Goal: Navigation & Orientation: Find specific page/section

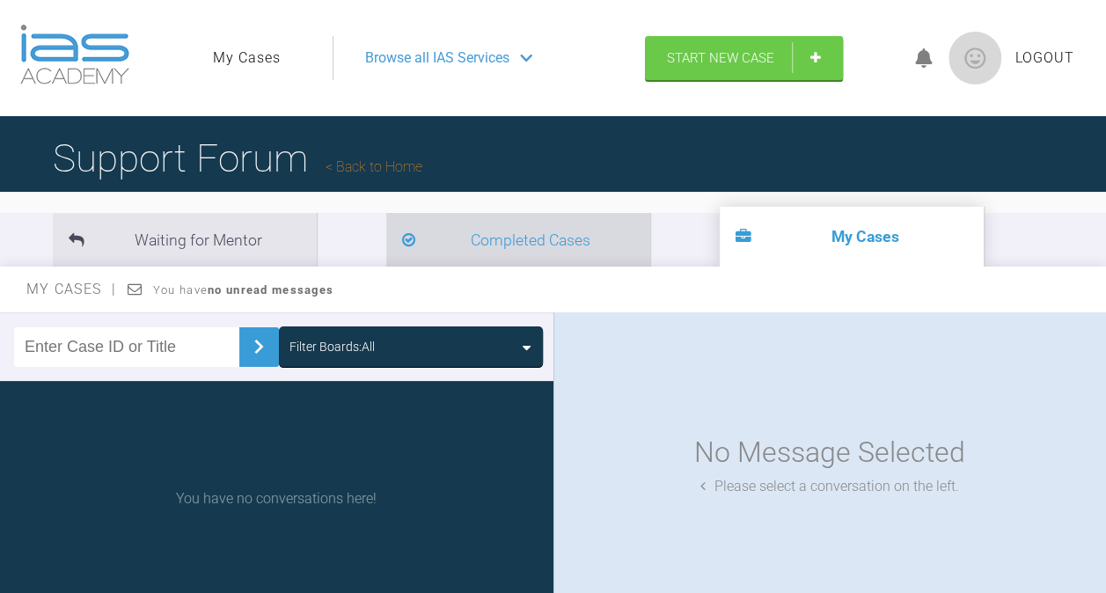
click at [466, 233] on li "Completed Cases" at bounding box center [518, 240] width 264 height 54
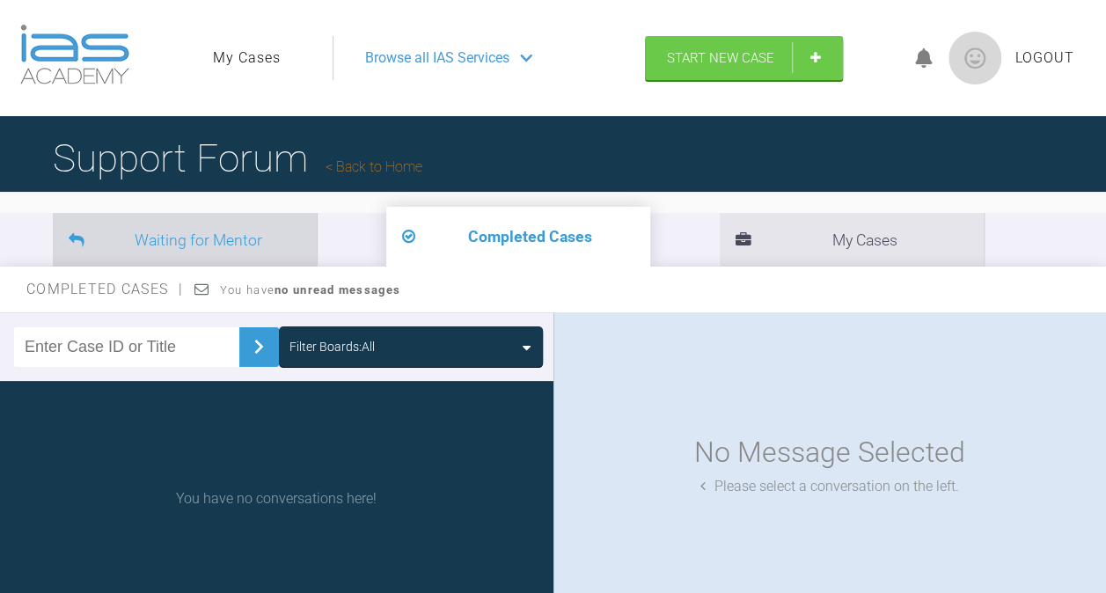
click at [263, 233] on li "Waiting for Mentor" at bounding box center [185, 240] width 264 height 54
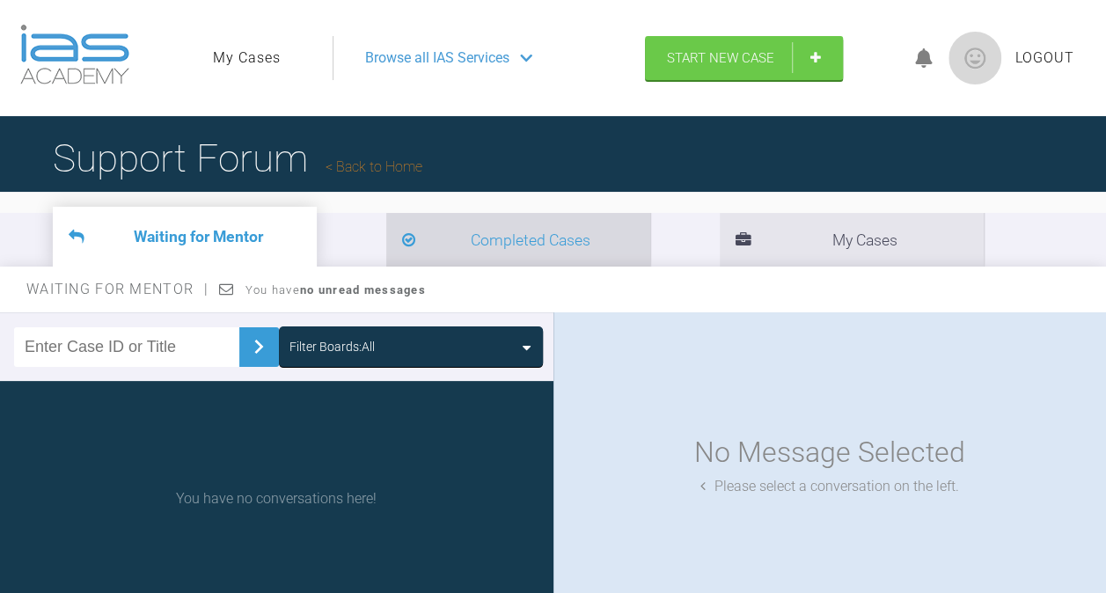
click at [402, 246] on li "Completed Cases" at bounding box center [518, 240] width 264 height 54
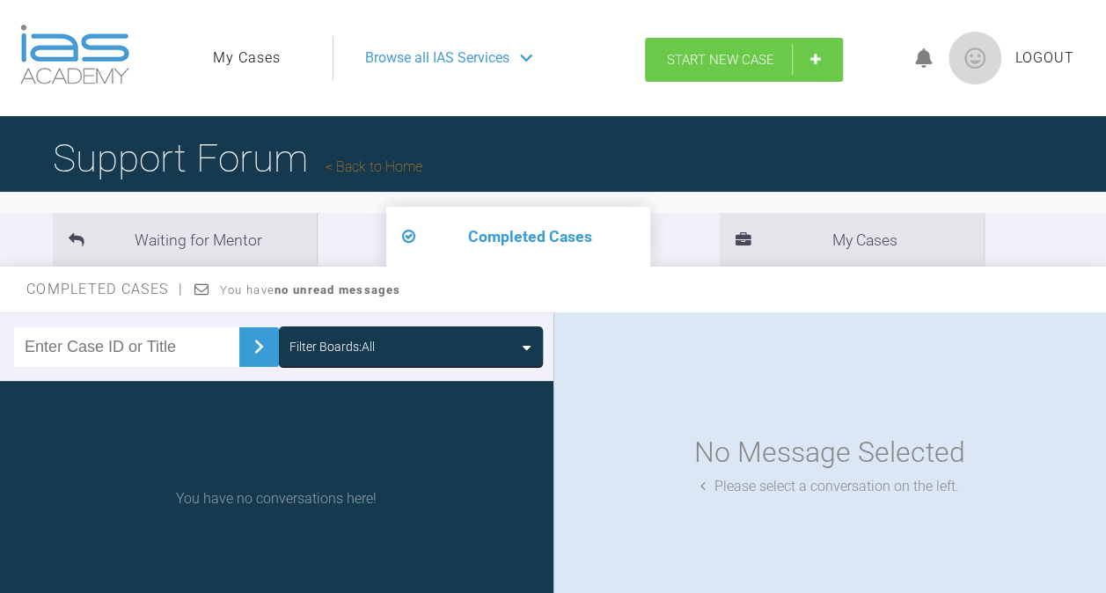
click at [704, 57] on span "Start New Case" at bounding box center [720, 60] width 107 height 16
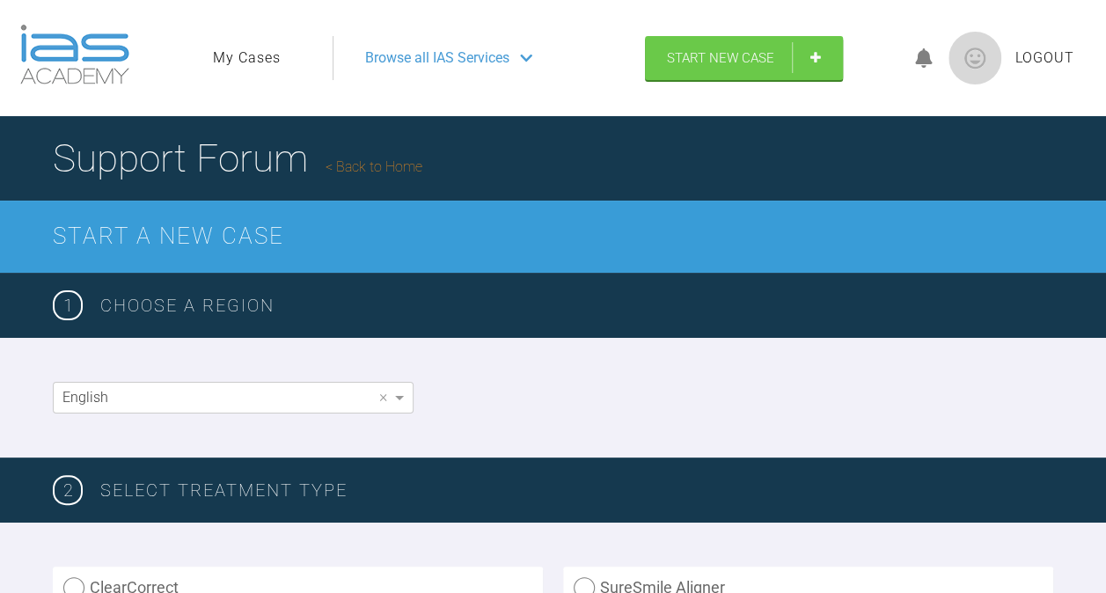
click at [252, 55] on link "My Cases" at bounding box center [247, 58] width 68 height 23
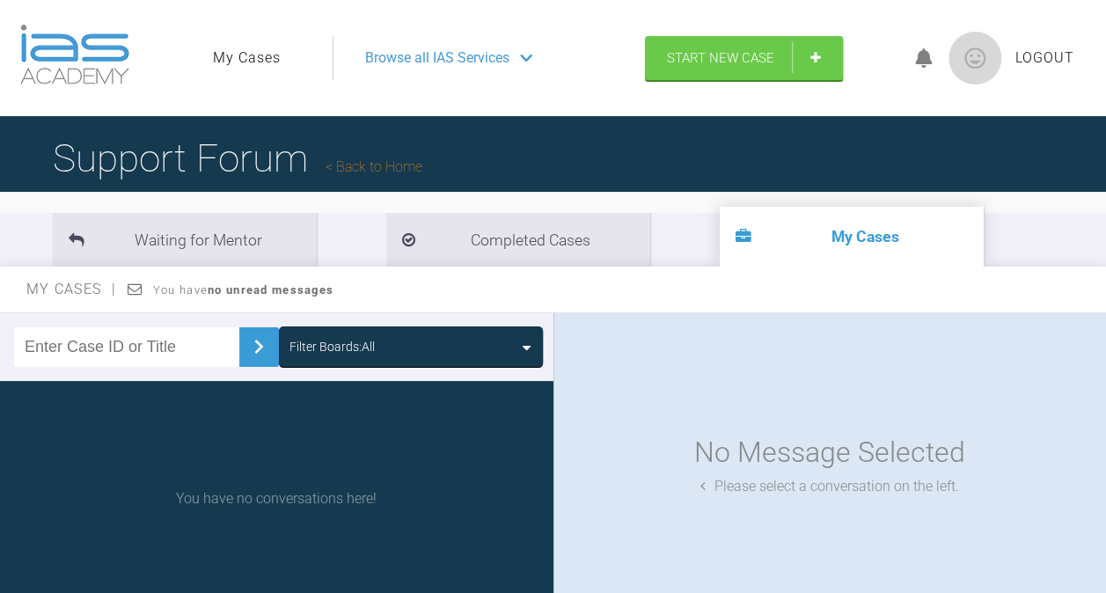
click at [252, 60] on link "My Cases" at bounding box center [247, 58] width 68 height 23
click at [485, 61] on span "Browse all IAS Services" at bounding box center [437, 58] width 144 height 23
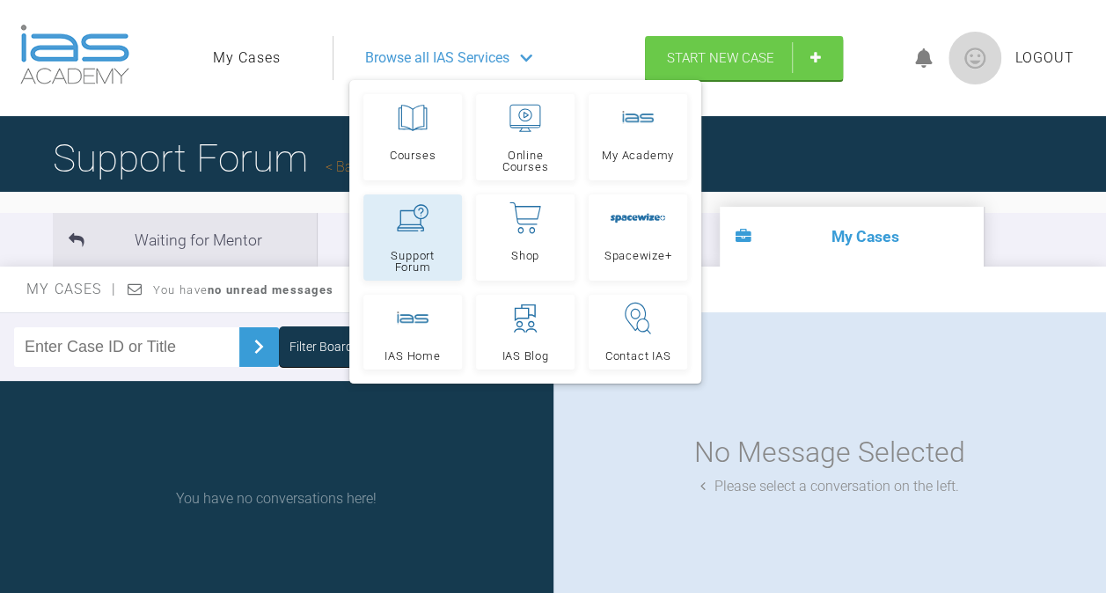
click at [444, 252] on span "Support Forum" at bounding box center [412, 261] width 83 height 23
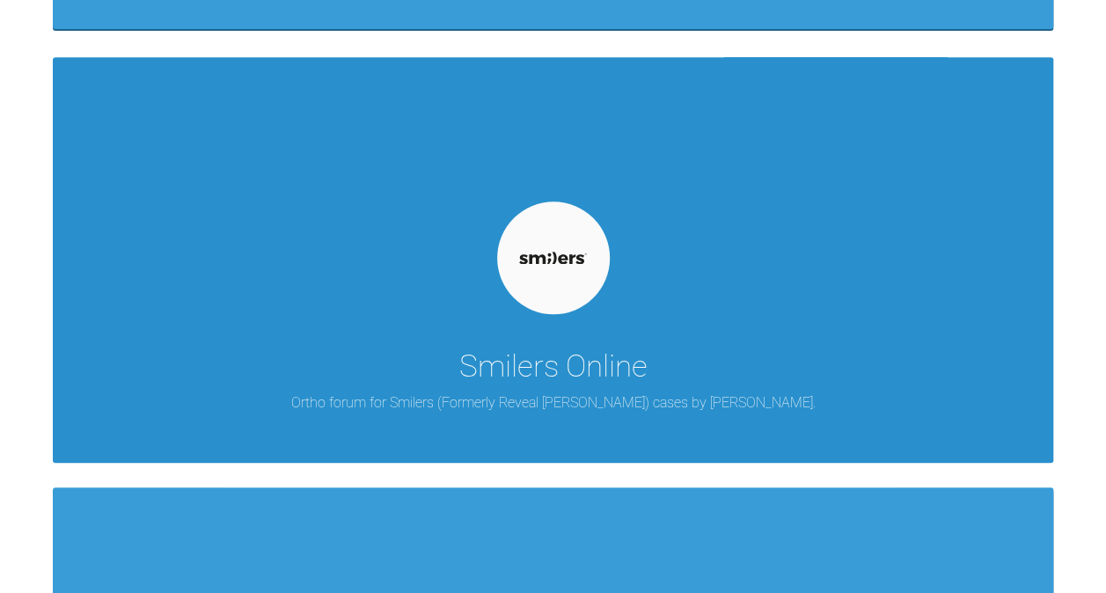
click at [538, 287] on div at bounding box center [553, 257] width 113 height 113
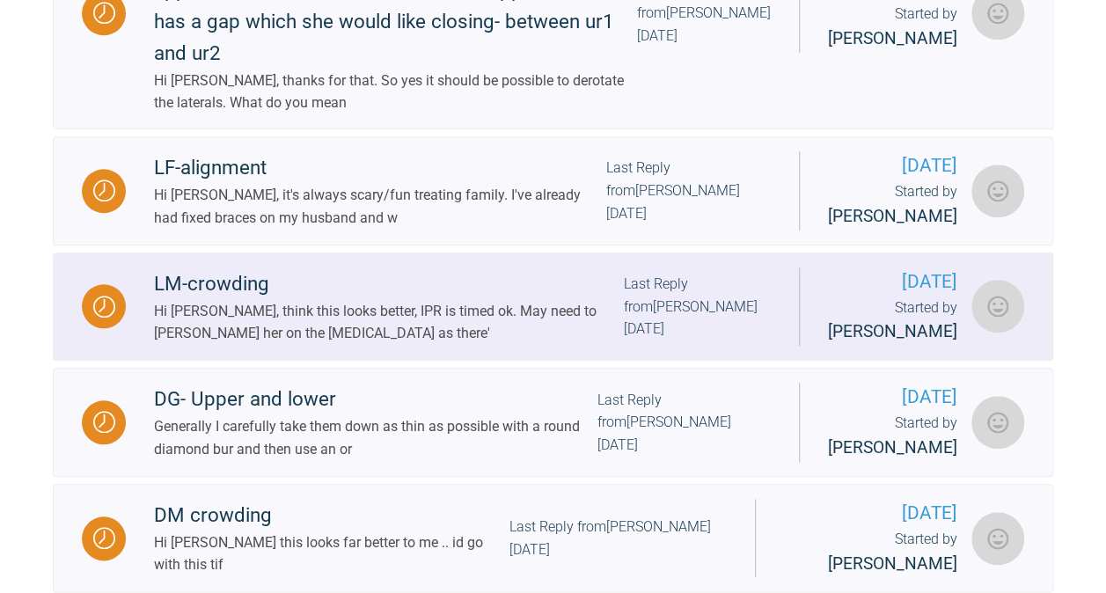
scroll to position [699, 0]
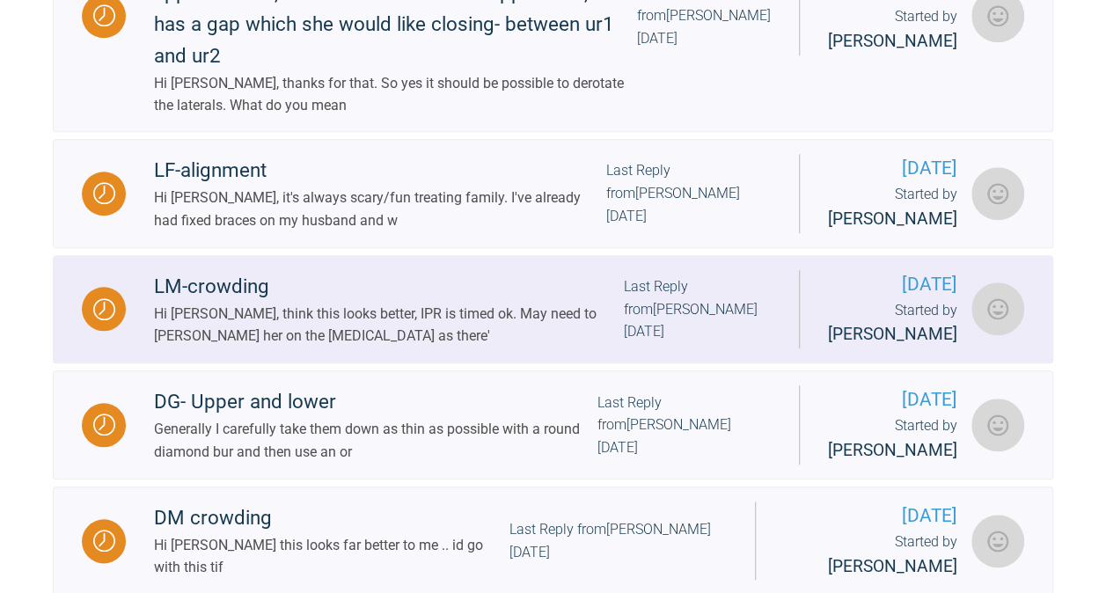
click at [420, 303] on div "Hi Ioanna, think this looks better, IPR is timed ok. May need to Dahl her on th…" at bounding box center [389, 325] width 470 height 45
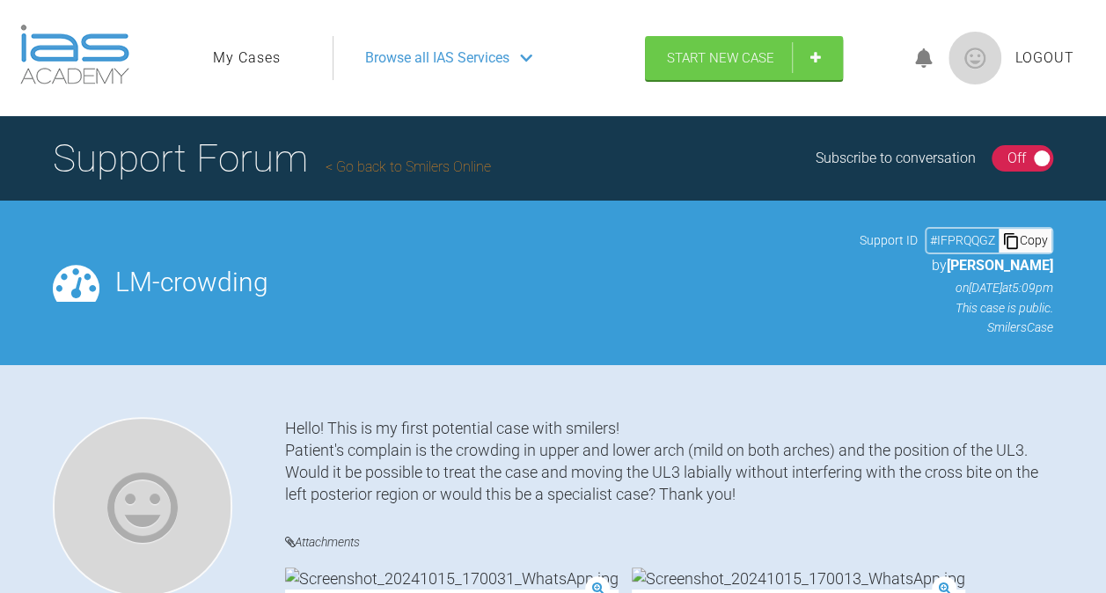
click at [395, 159] on link "Go back to Smilers Online" at bounding box center [407, 166] width 165 height 17
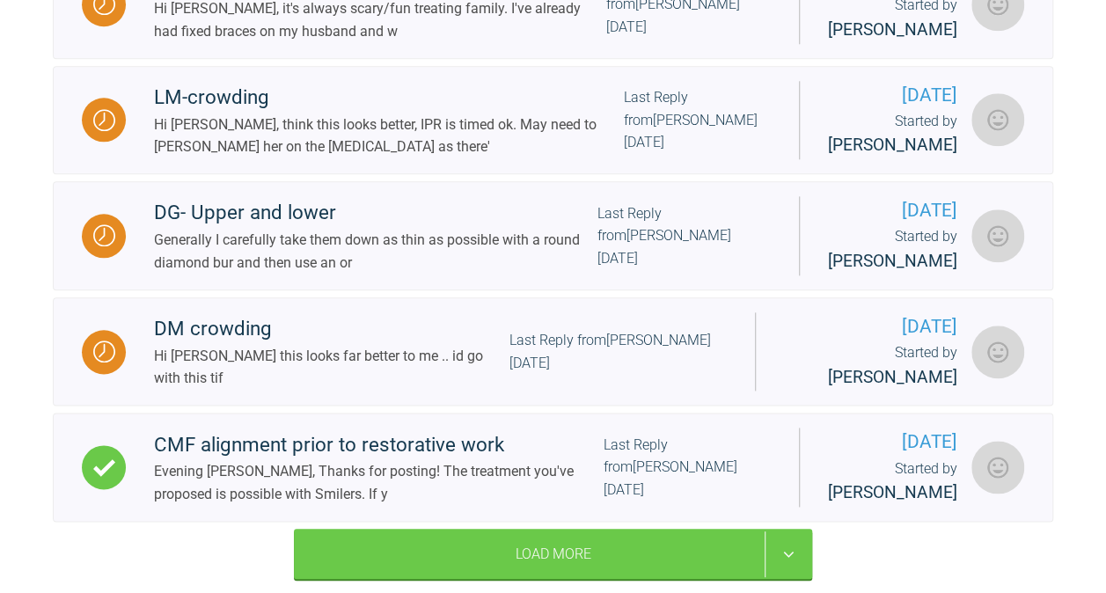
scroll to position [891, 0]
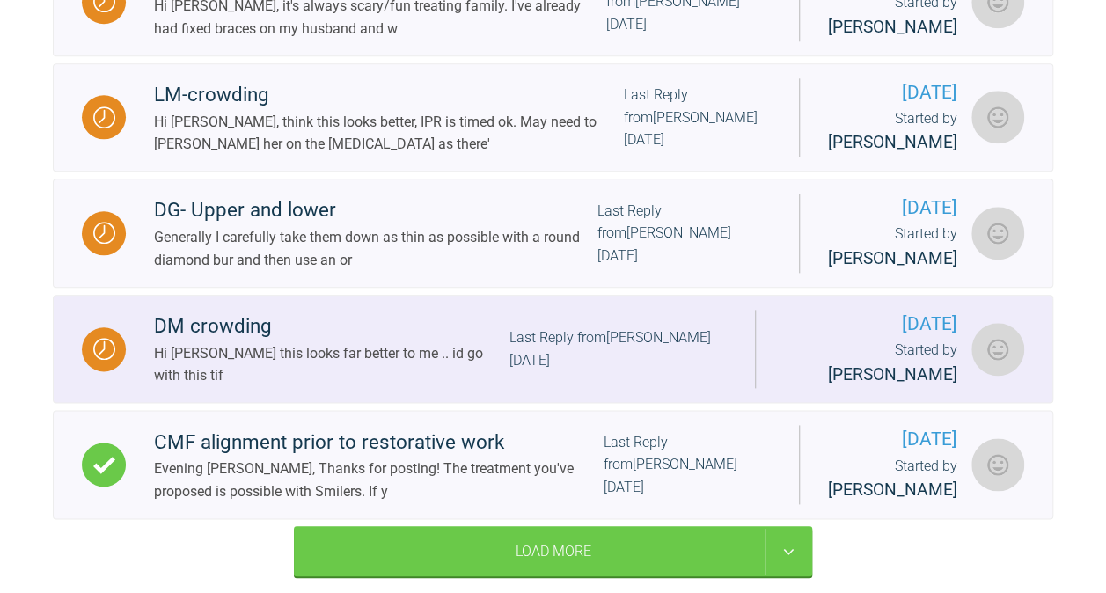
click at [238, 311] on div "DM crowding" at bounding box center [331, 327] width 355 height 32
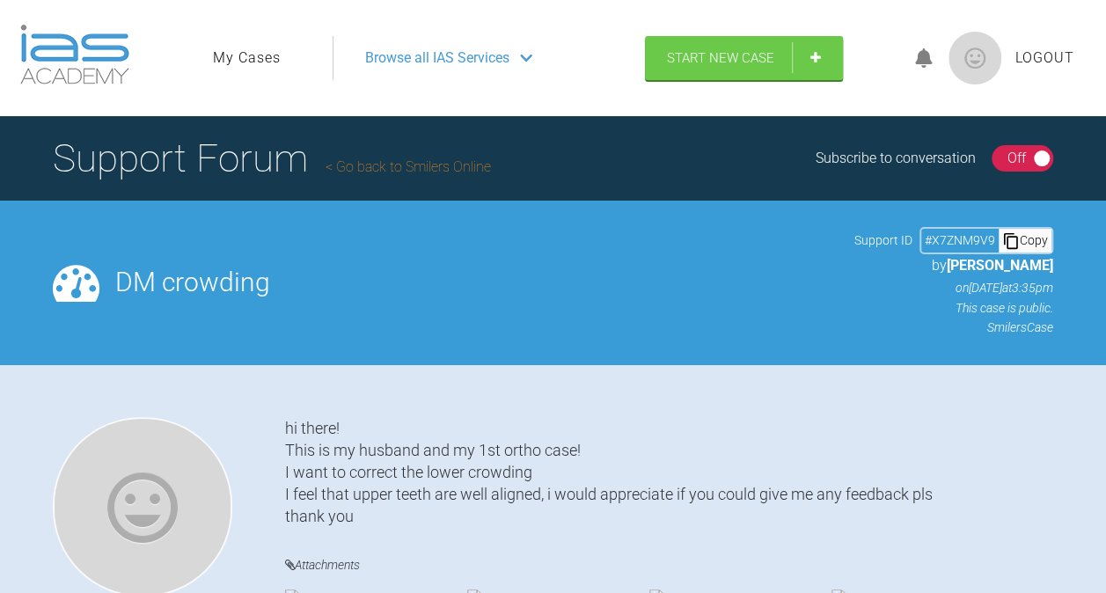
click at [258, 53] on link "My Cases" at bounding box center [247, 58] width 68 height 23
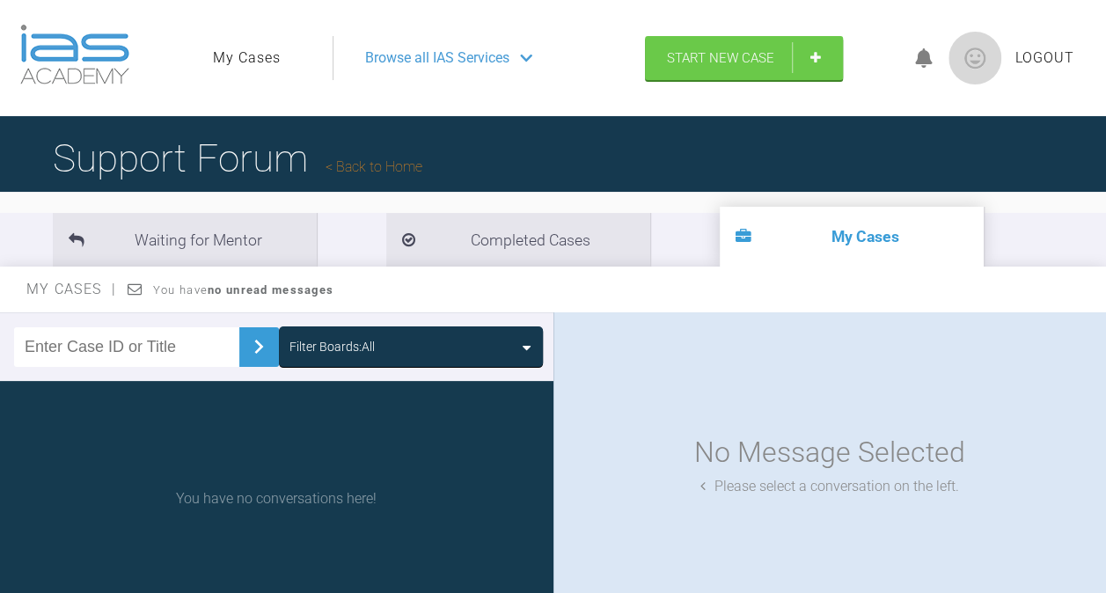
click at [65, 52] on img at bounding box center [74, 55] width 109 height 60
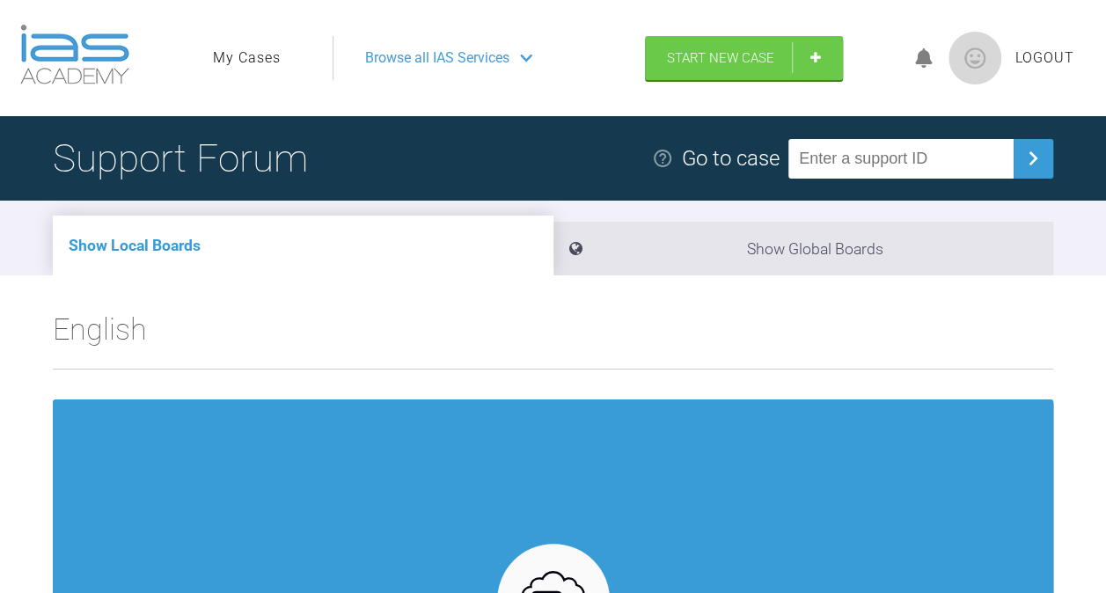
click at [484, 67] on span "Browse all IAS Services" at bounding box center [437, 58] width 144 height 23
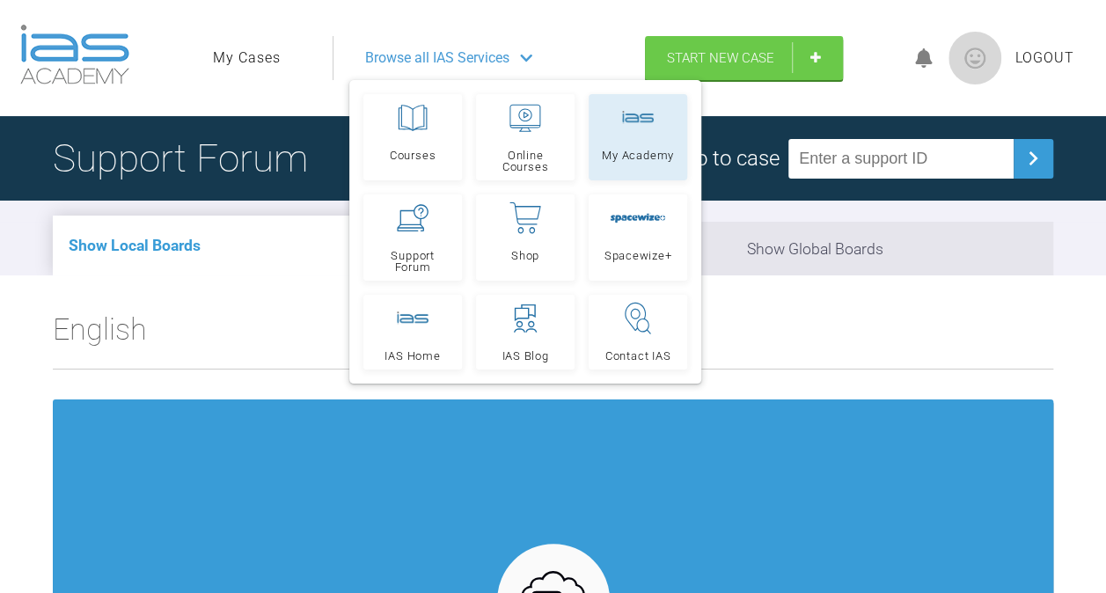
click at [630, 143] on link "My Academy" at bounding box center [638, 137] width 99 height 86
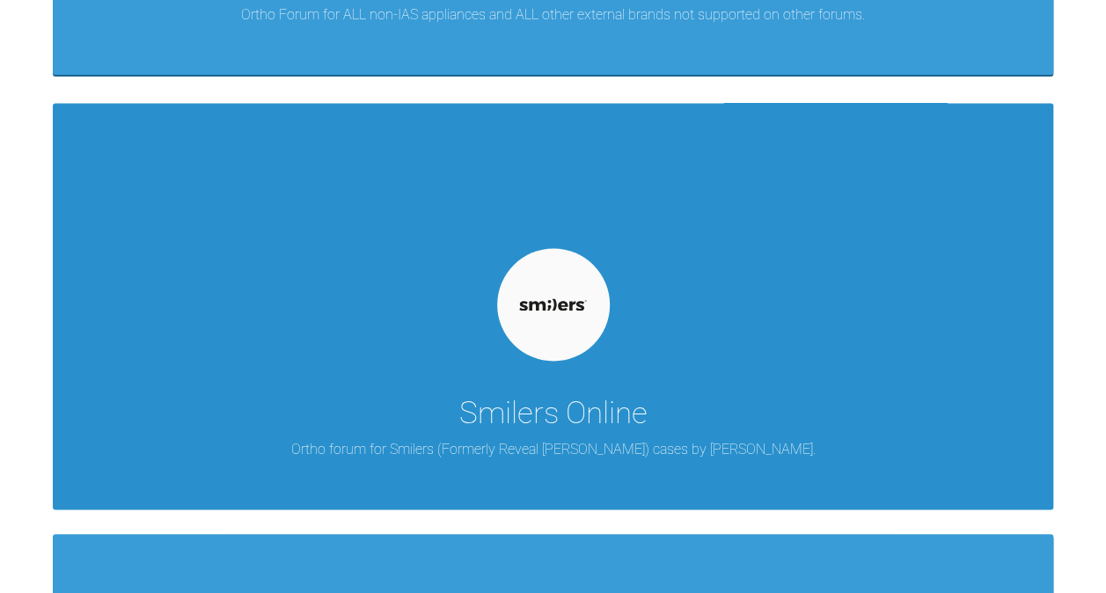
click at [384, 317] on div "Smilers Online Ortho forum for Smilers (Formerly Reveal Aligner) cases by [PERS…" at bounding box center [553, 306] width 1000 height 406
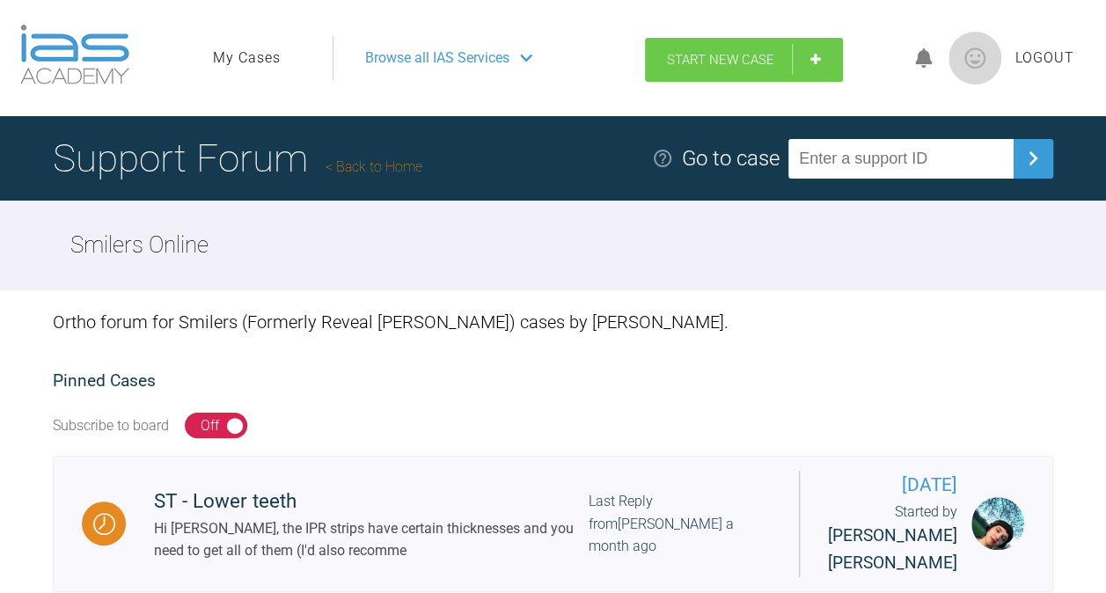
click at [758, 50] on link "Start New Case" at bounding box center [744, 60] width 198 height 44
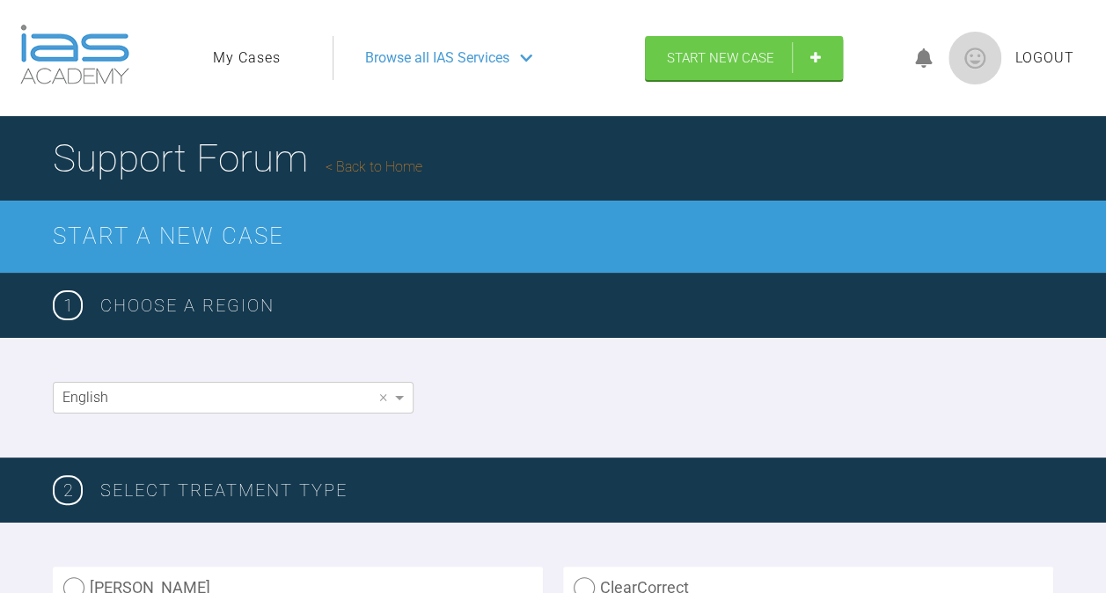
click at [261, 64] on link "My Cases" at bounding box center [247, 58] width 68 height 23
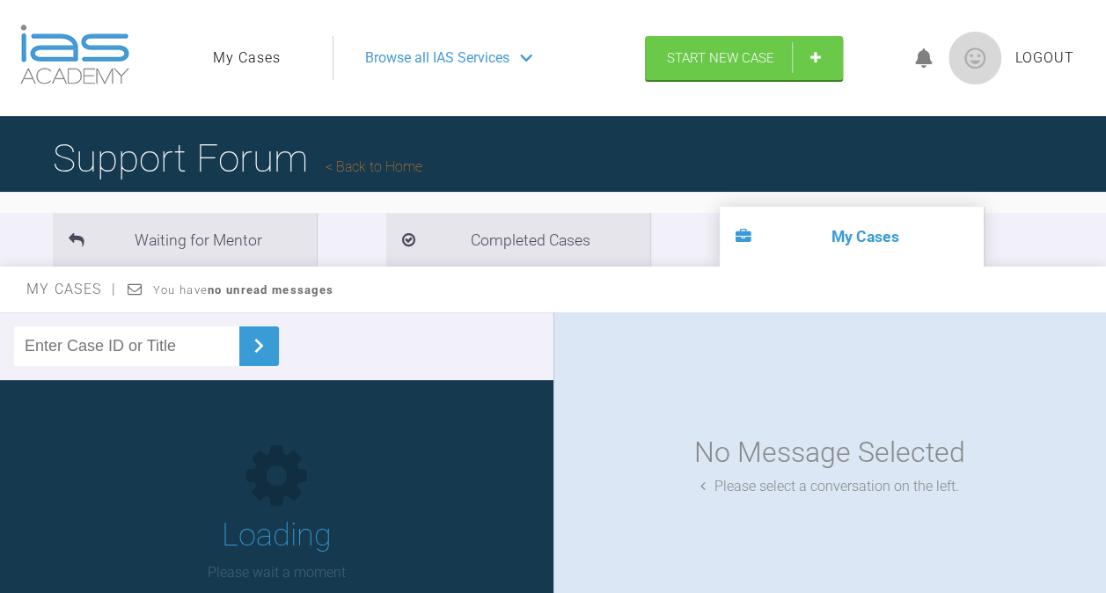
click at [415, 66] on span "Browse all IAS Services" at bounding box center [437, 58] width 144 height 23
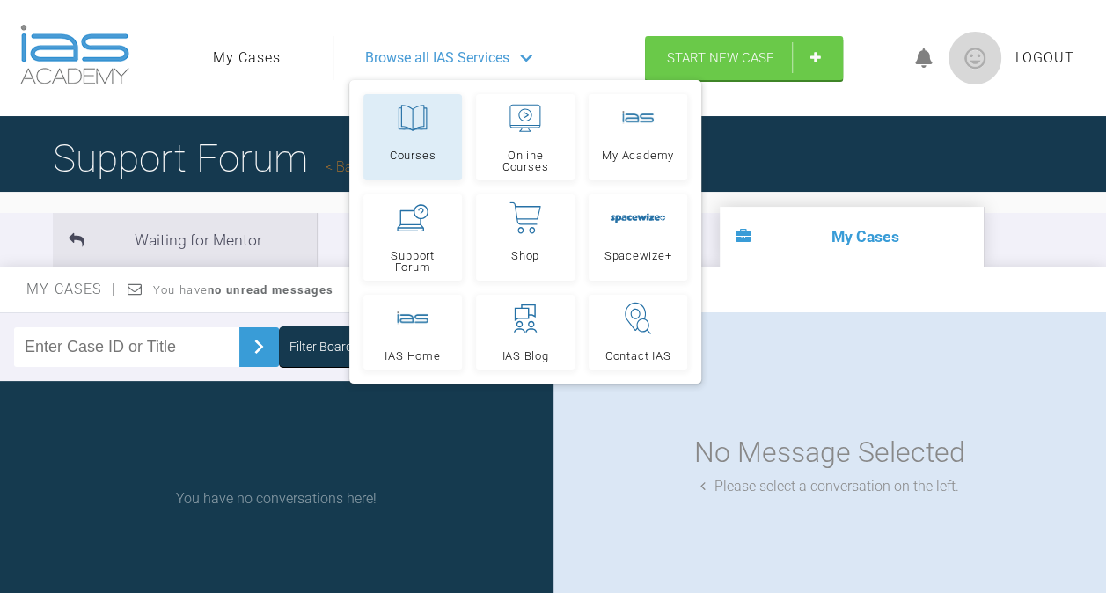
click at [431, 150] on span "Courses" at bounding box center [413, 155] width 46 height 11
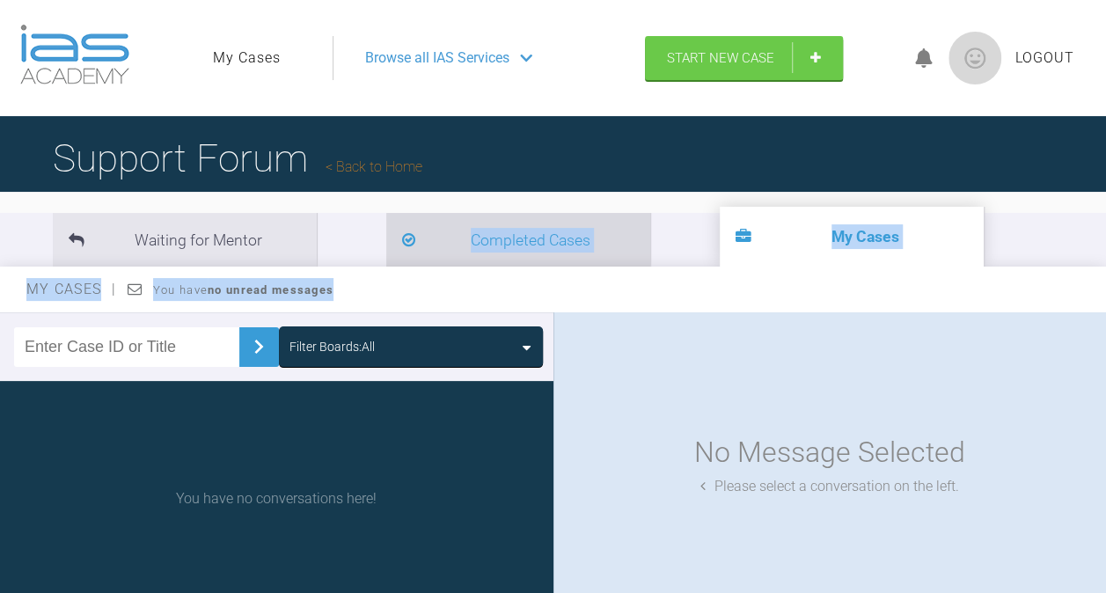
drag, startPoint x: 0, startPoint y: 0, endPoint x: 477, endPoint y: 224, distance: 526.9
click at [477, 224] on div "Waiting for Mentor Completed Cases My Cases My Cases You have no unread message…" at bounding box center [553, 413] width 1106 height 425
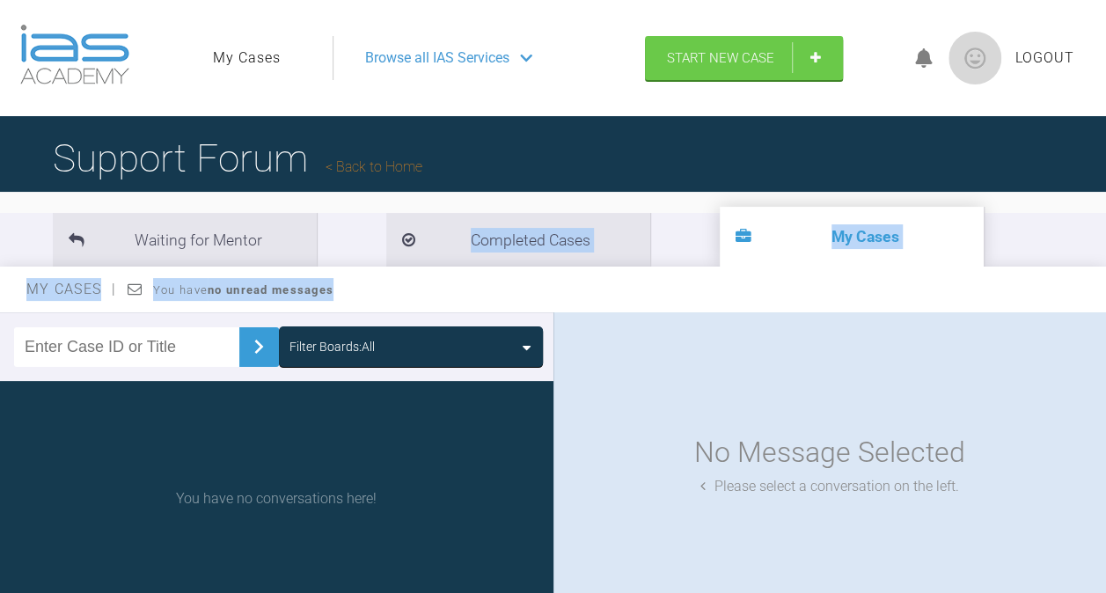
drag, startPoint x: 477, startPoint y: 224, endPoint x: 566, endPoint y: 303, distance: 118.4
click at [566, 303] on div "My Cases You have no unread messages" at bounding box center [553, 290] width 1106 height 46
click at [520, 284] on div "My Cases You have no unread messages" at bounding box center [553, 290] width 1106 height 46
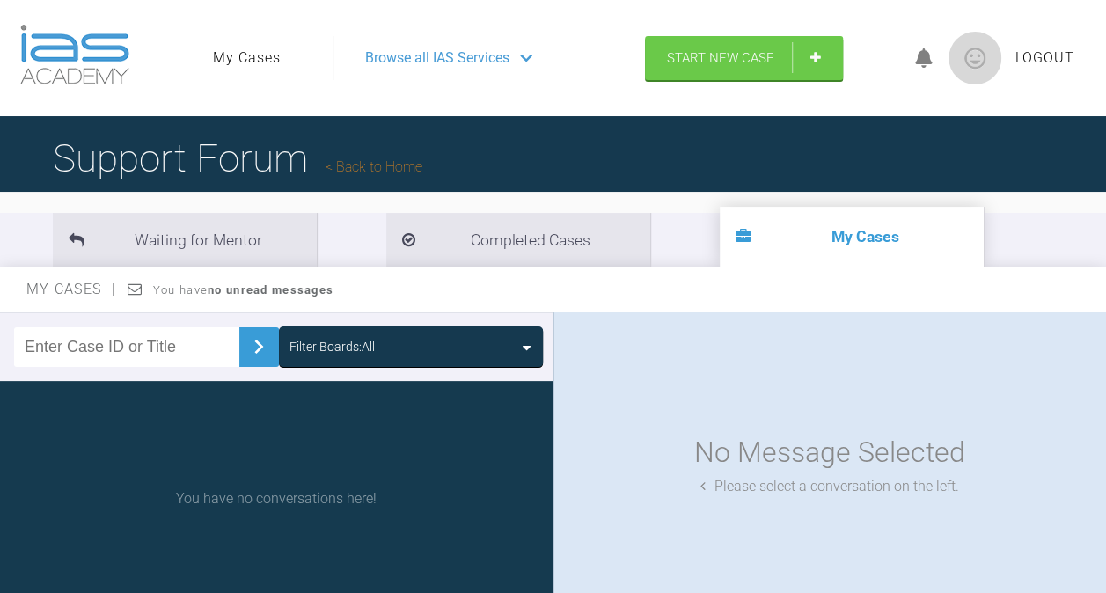
click at [269, 69] on ul "My Cases" at bounding box center [273, 58] width 120 height 44
click at [256, 59] on link "My Cases" at bounding box center [247, 58] width 68 height 23
click at [419, 55] on span "Browse all IAS Services" at bounding box center [437, 58] width 144 height 23
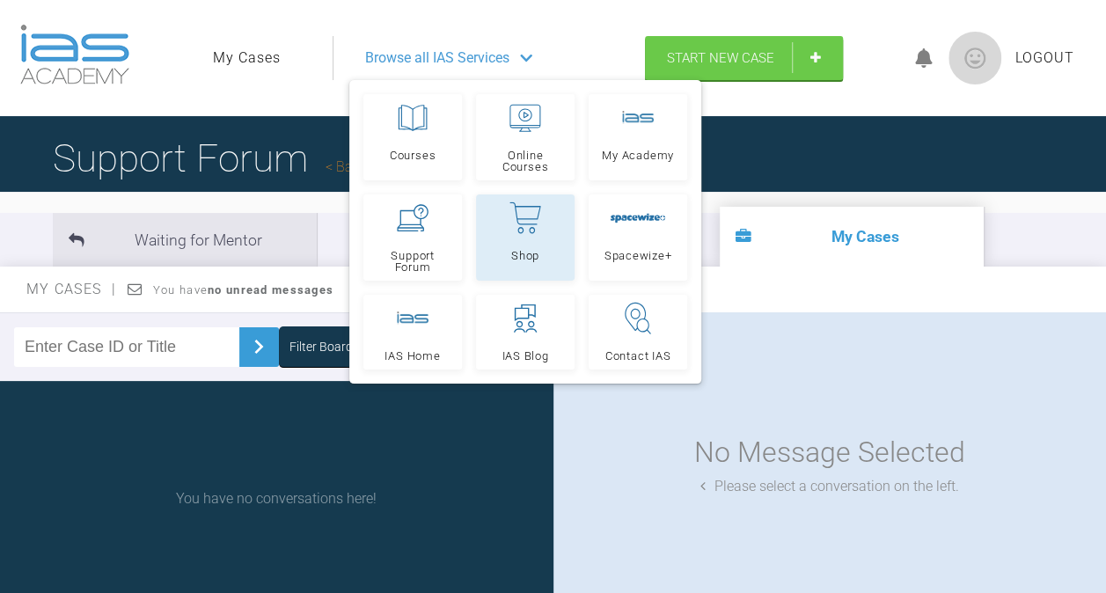
click at [528, 230] on icon at bounding box center [525, 217] width 32 height 33
